Goal: Information Seeking & Learning: Understand process/instructions

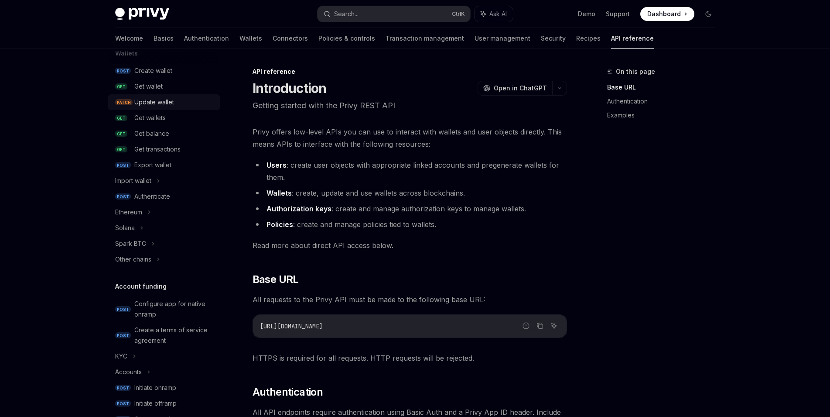
scroll to position [91, 0]
click at [174, 163] on div "Export wallet" at bounding box center [174, 164] width 80 height 10
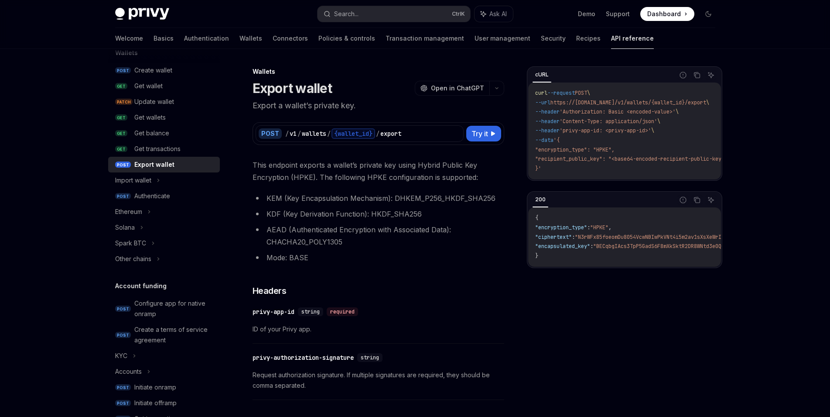
type textarea "*"
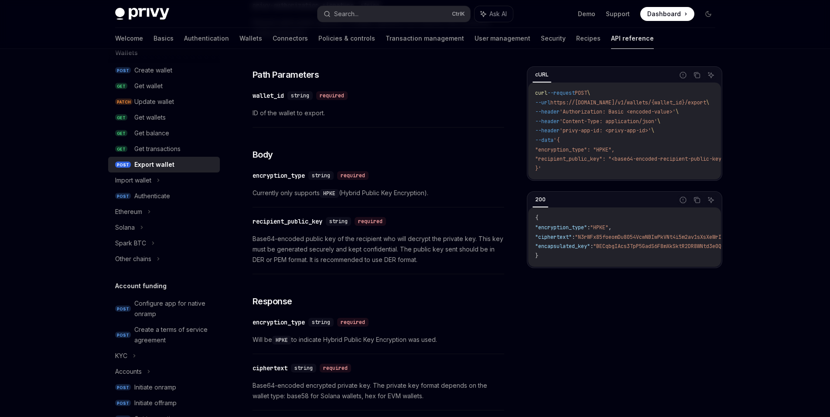
scroll to position [336, 0]
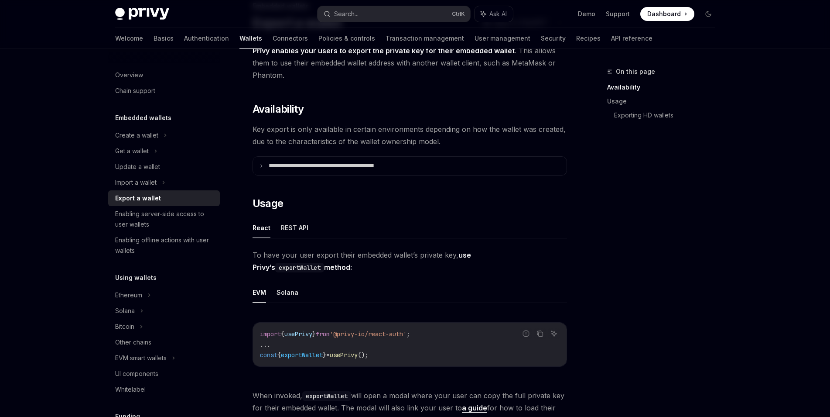
scroll to position [66, 0]
click at [346, 165] on p "**********" at bounding box center [341, 165] width 144 height 8
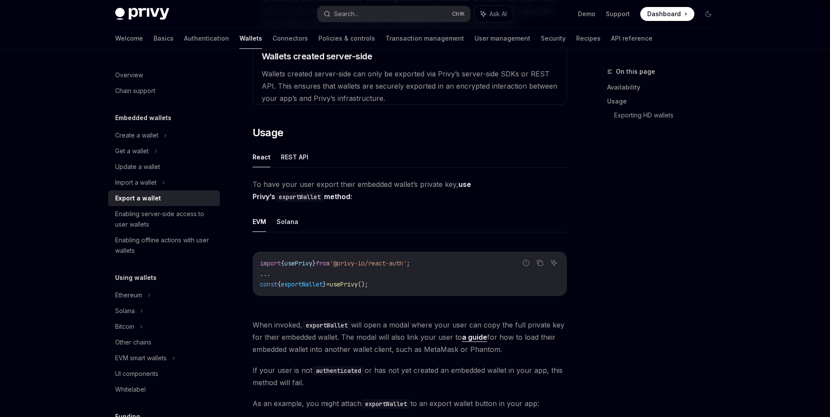
scroll to position [357, 0]
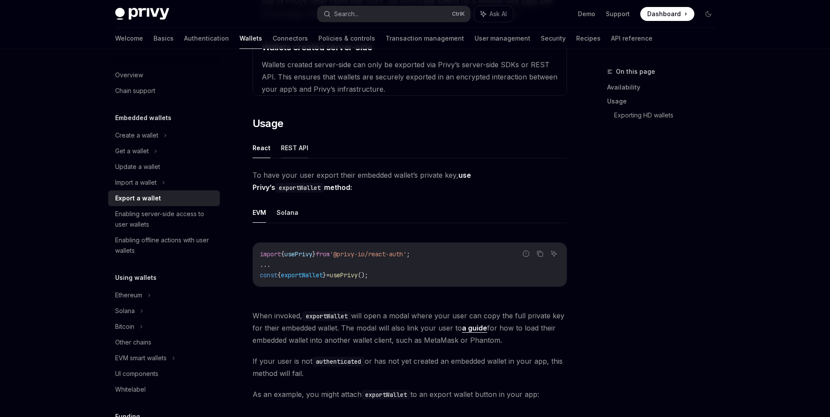
click at [299, 150] on button "REST API" at bounding box center [294, 147] width 27 height 21
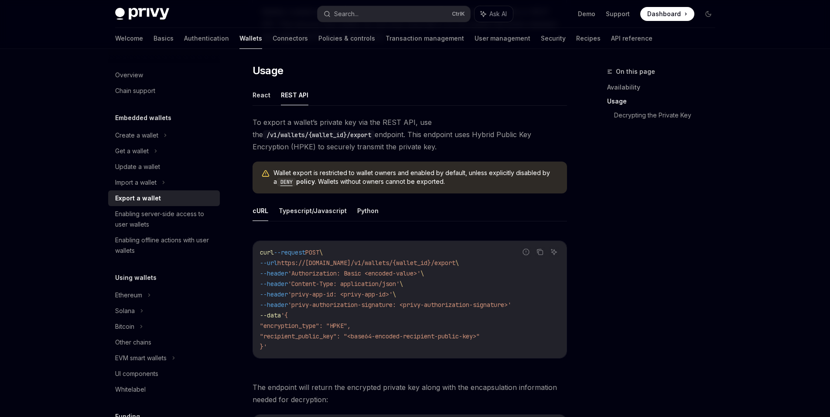
scroll to position [409, 0]
click at [333, 214] on button "Typescript/Javascript" at bounding box center [313, 211] width 68 height 21
type textarea "*"
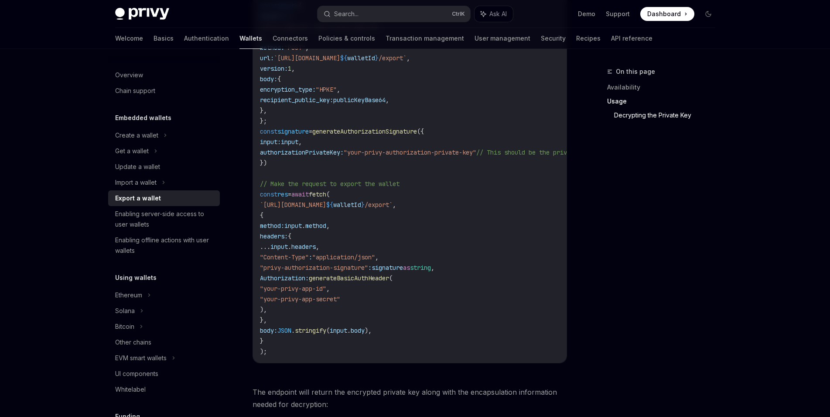
scroll to position [876, 0]
click at [63, 386] on div "Privy Docs home page Search... Ctrl K Ask AI Demo Support Dashboard Dashboard S…" at bounding box center [415, 275] width 830 height 2302
click at [670, 21] on div "Privy Docs home page Search... Ctrl K Ask AI Demo Support Dashboard Dashboard S…" at bounding box center [415, 14] width 600 height 28
click at [669, 12] on span "Dashboard" at bounding box center [665, 14] width 34 height 9
